Goal: Task Accomplishment & Management: Use online tool/utility

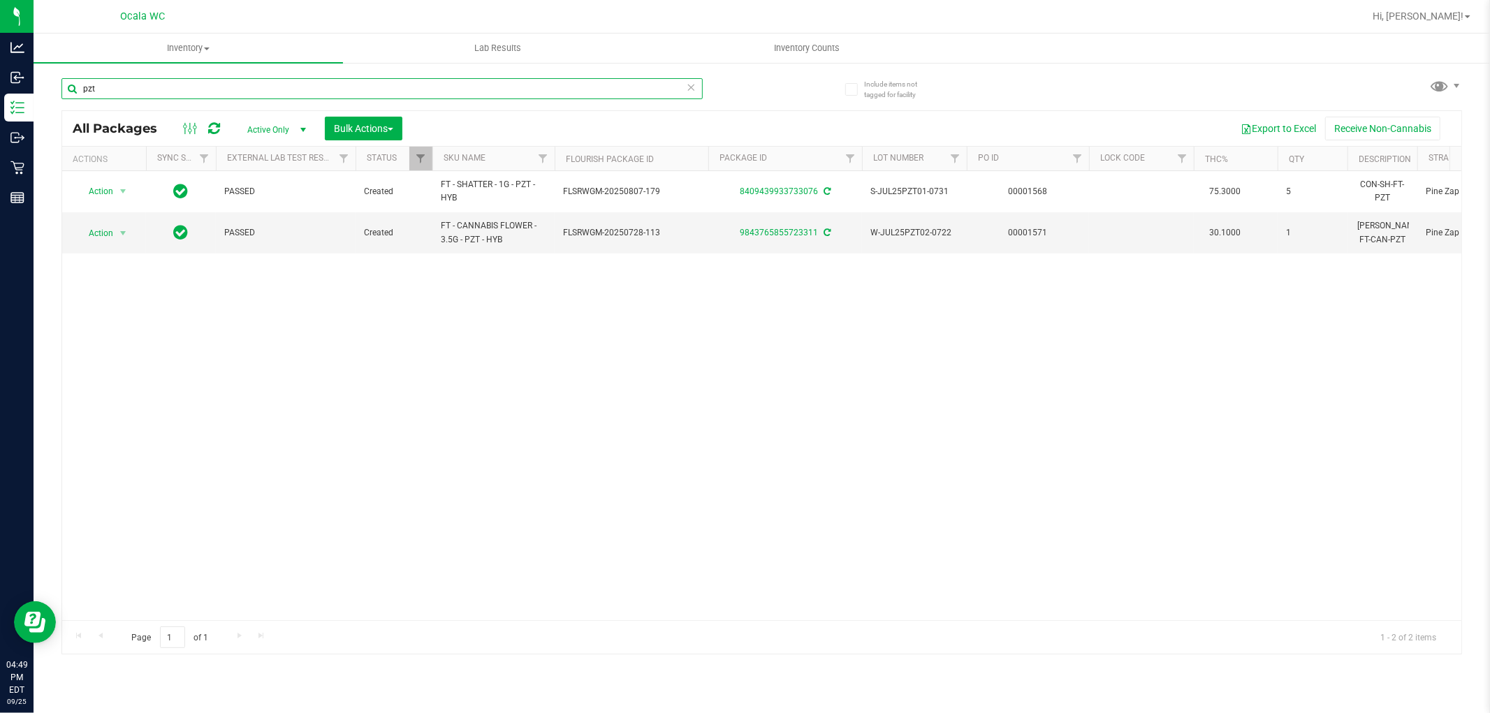
click at [232, 85] on input "pzt" at bounding box center [381, 88] width 641 height 21
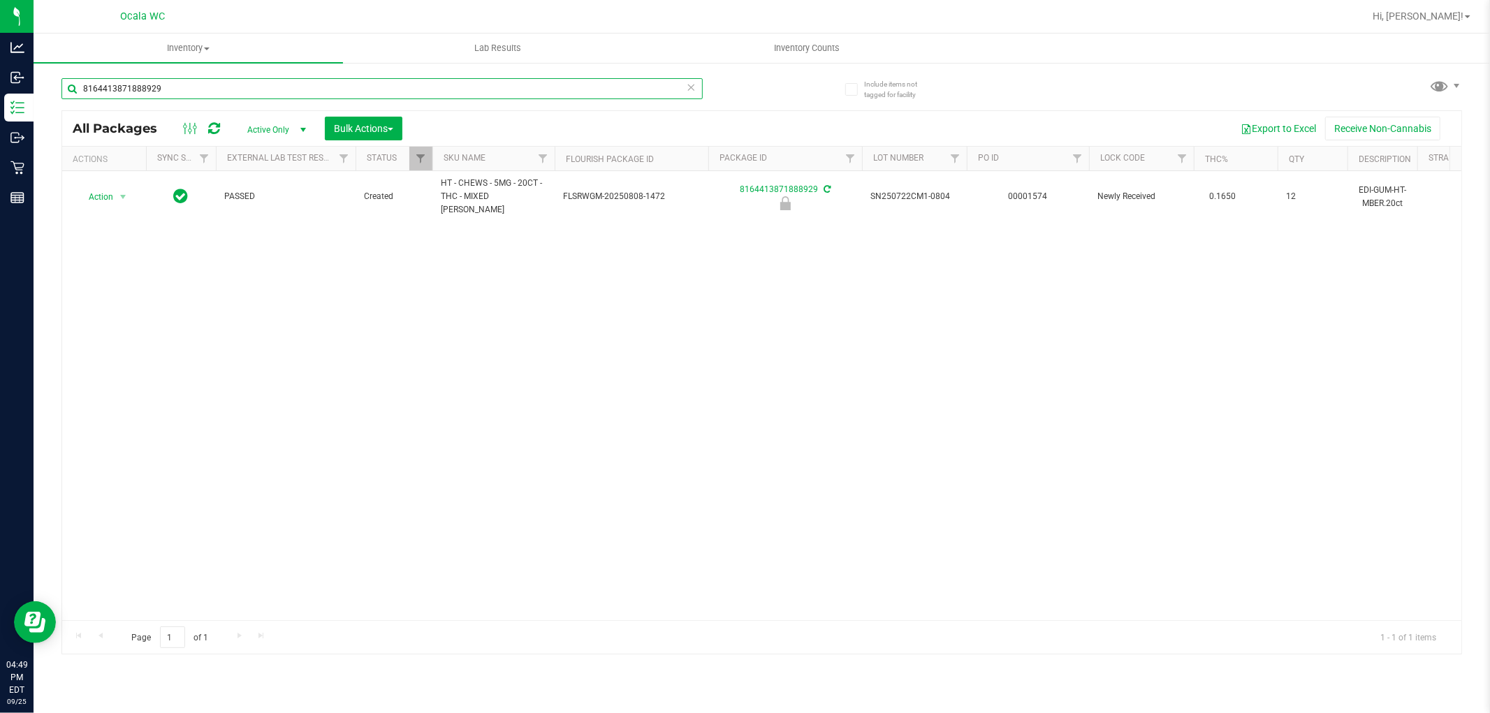
type input "8164413871888929"
click at [559, 460] on div "Action Action Edit attributes Global inventory Locate package Package audit log…" at bounding box center [761, 395] width 1399 height 449
click at [1040, 416] on div "Action Action Edit attributes Global inventory Locate package Package audit log…" at bounding box center [761, 395] width 1399 height 449
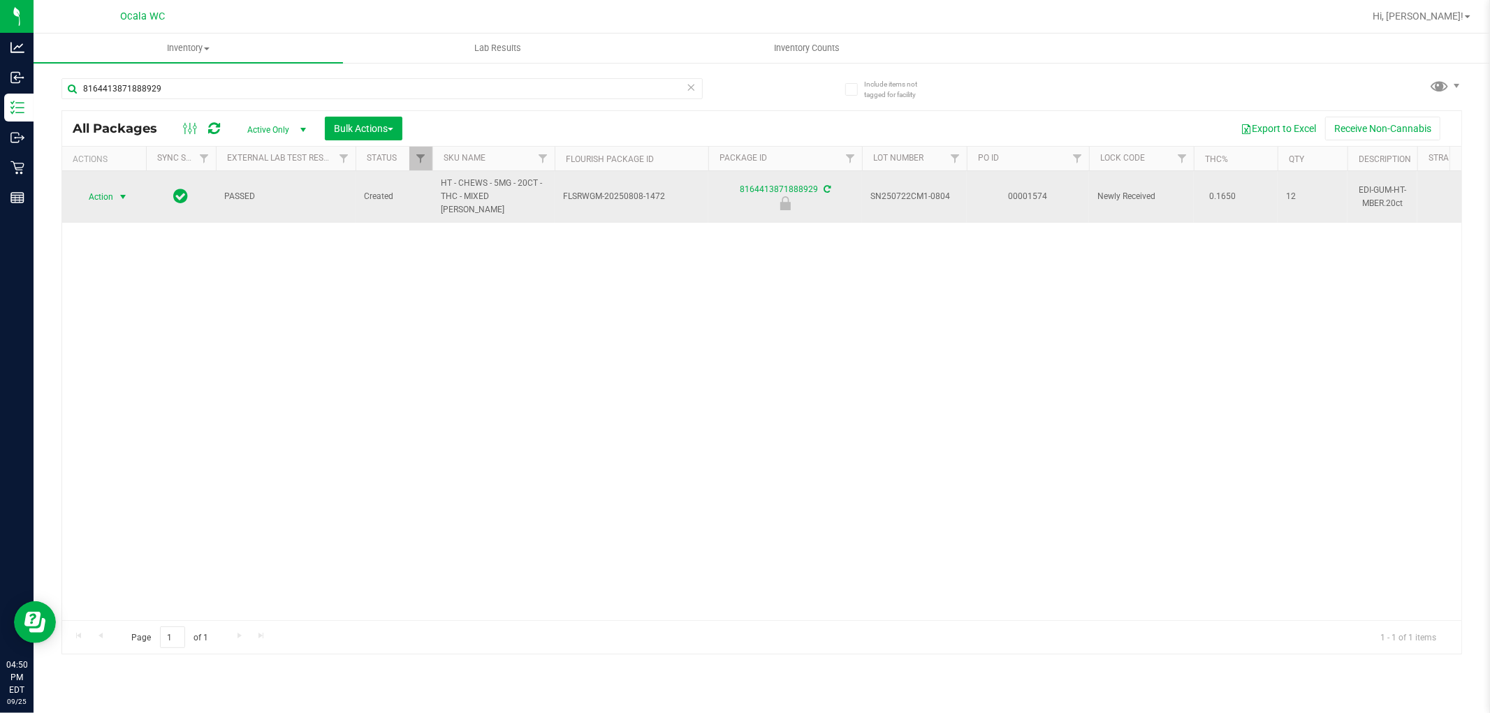
click at [127, 196] on span "select" at bounding box center [122, 196] width 11 height 11
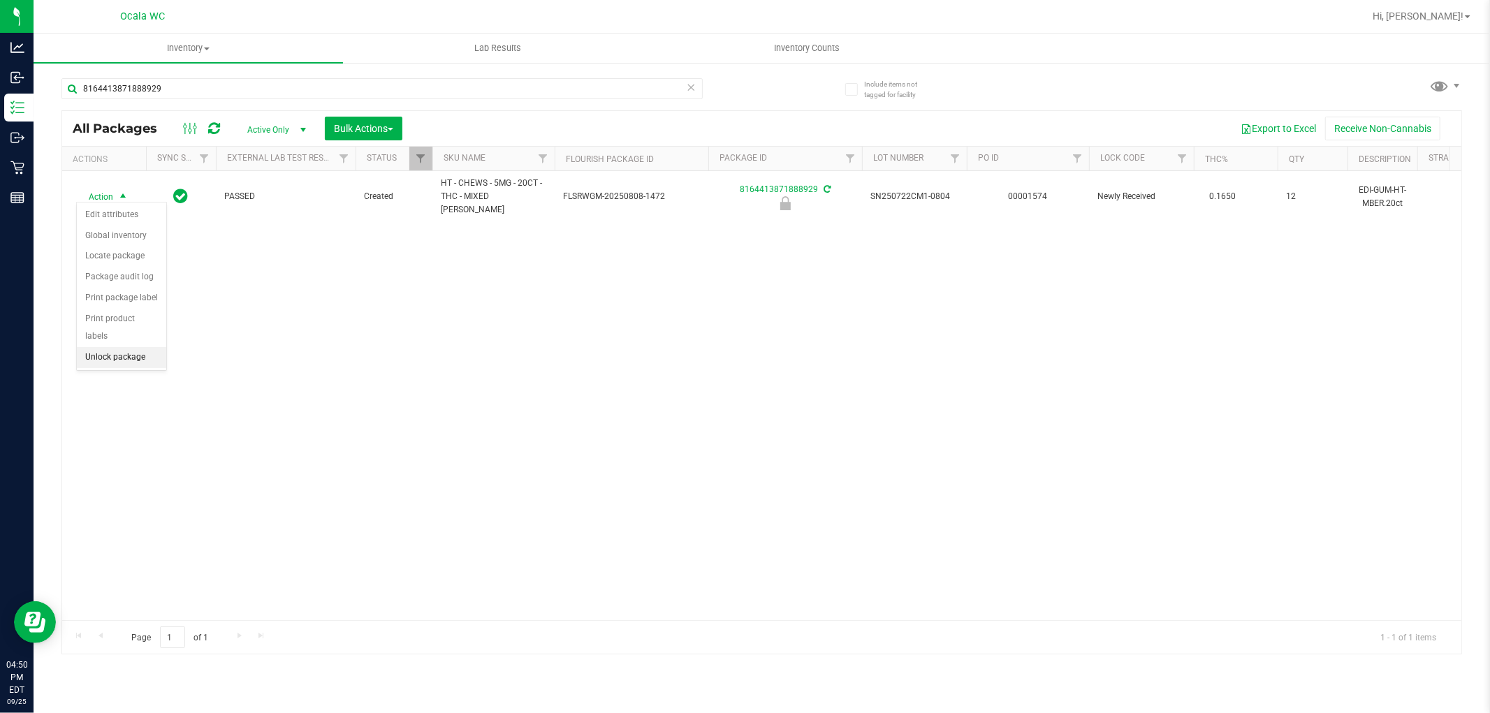
click at [152, 354] on li "Unlock package" at bounding box center [121, 357] width 89 height 21
